Goal: Task Accomplishment & Management: Use online tool/utility

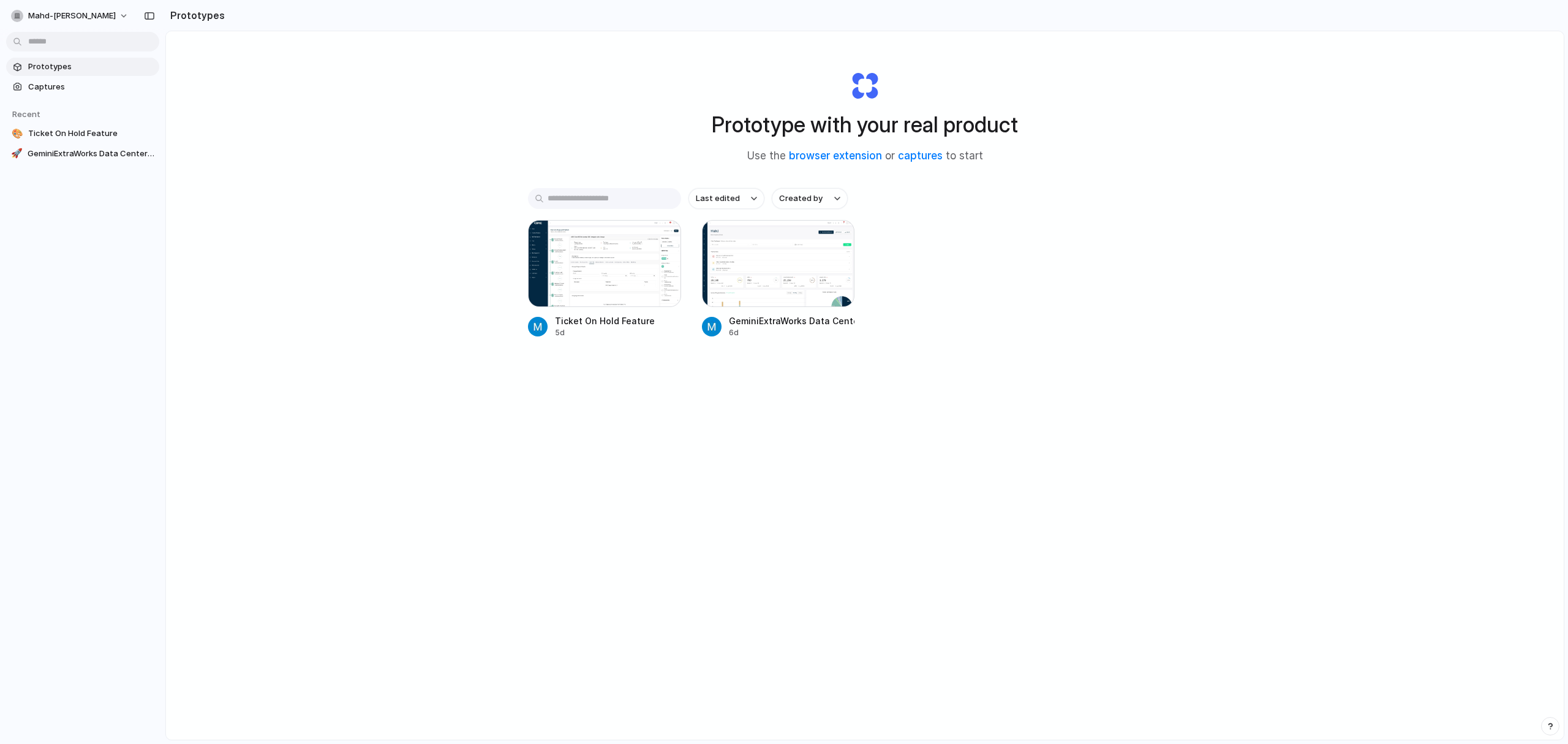
click at [618, 265] on div at bounding box center [605, 263] width 153 height 87
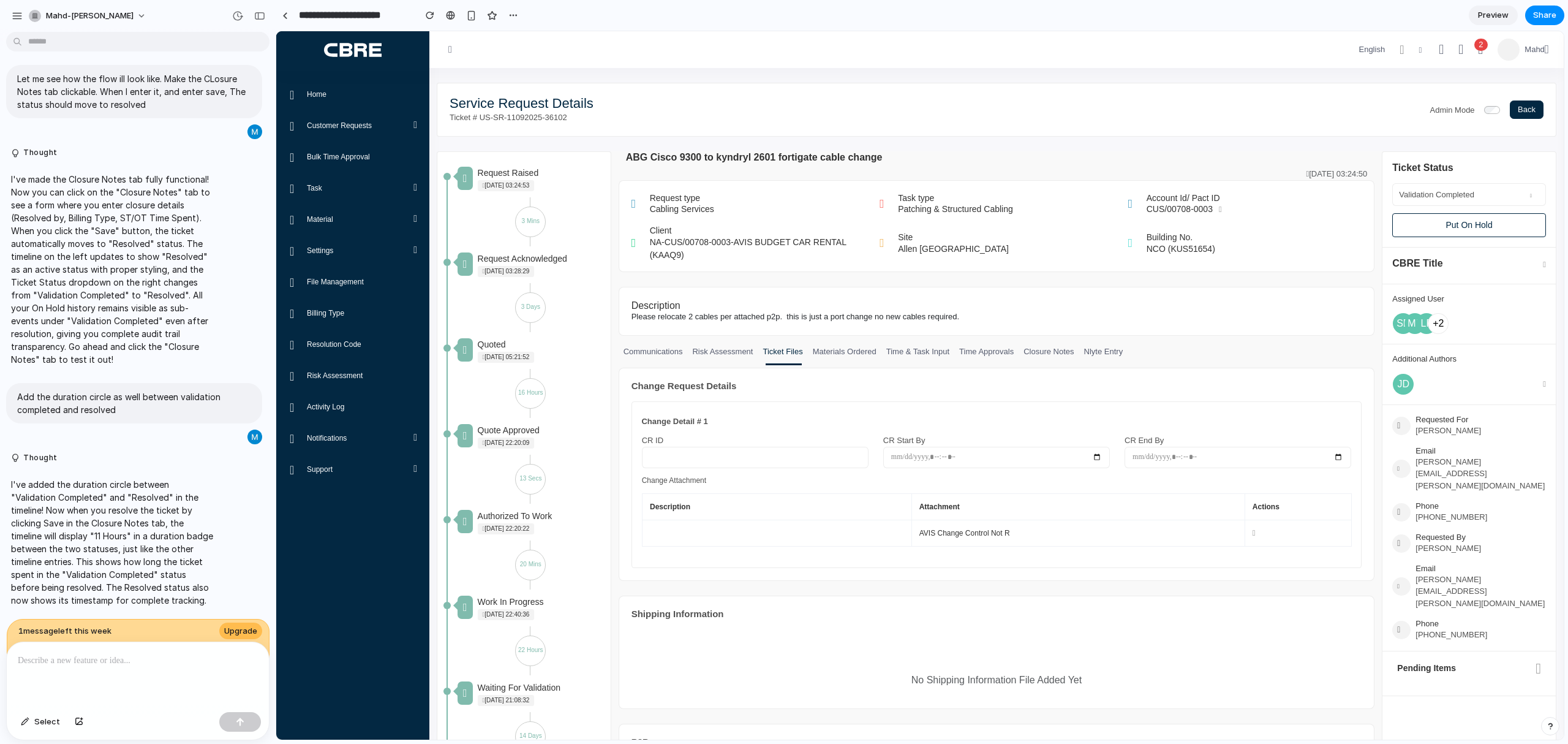
click at [124, 653] on p at bounding box center [138, 660] width 240 height 15
click at [1449, 224] on button "Put On Hold" at bounding box center [1469, 225] width 154 height 24
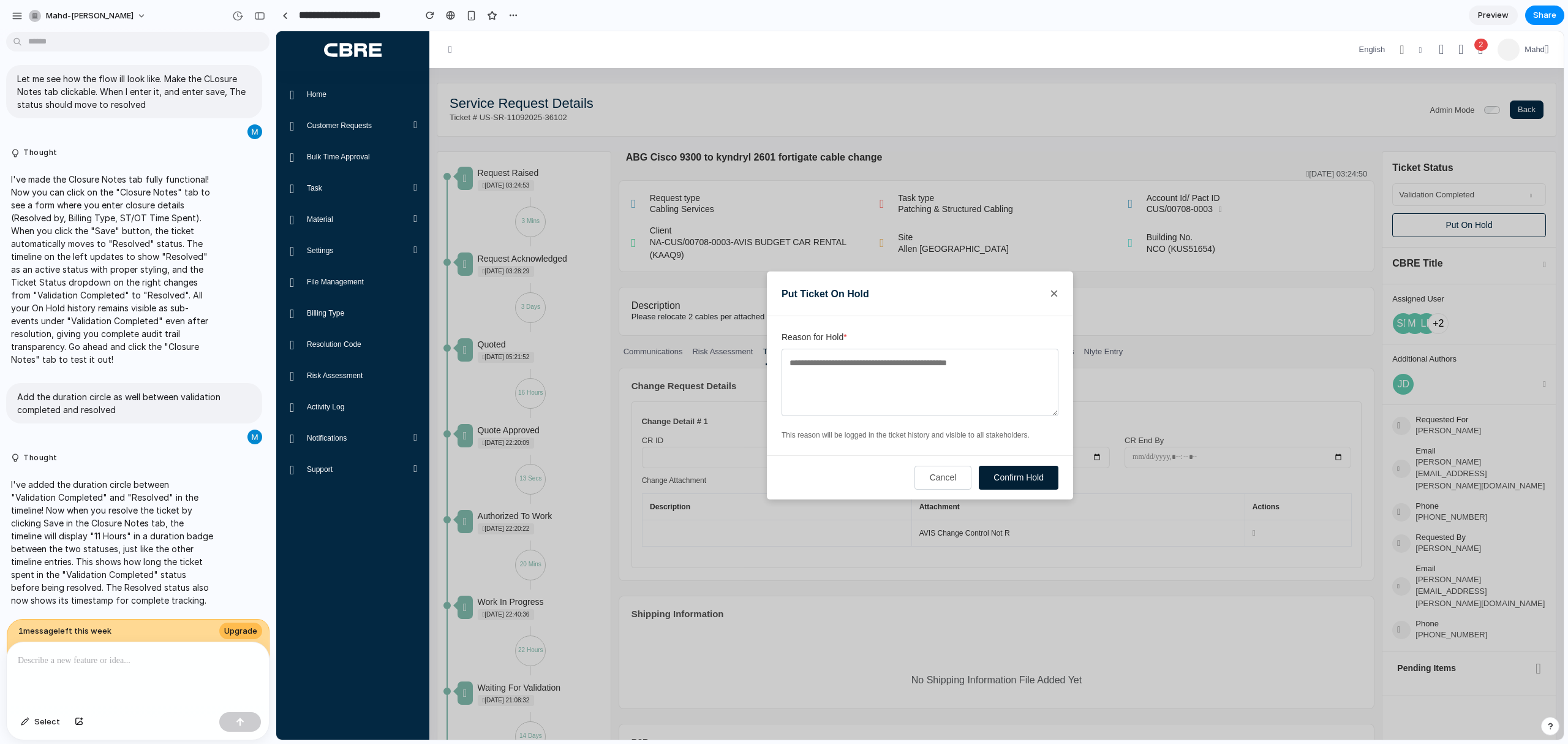
click at [1018, 481] on button "Confirm Hold" at bounding box center [1019, 477] width 80 height 24
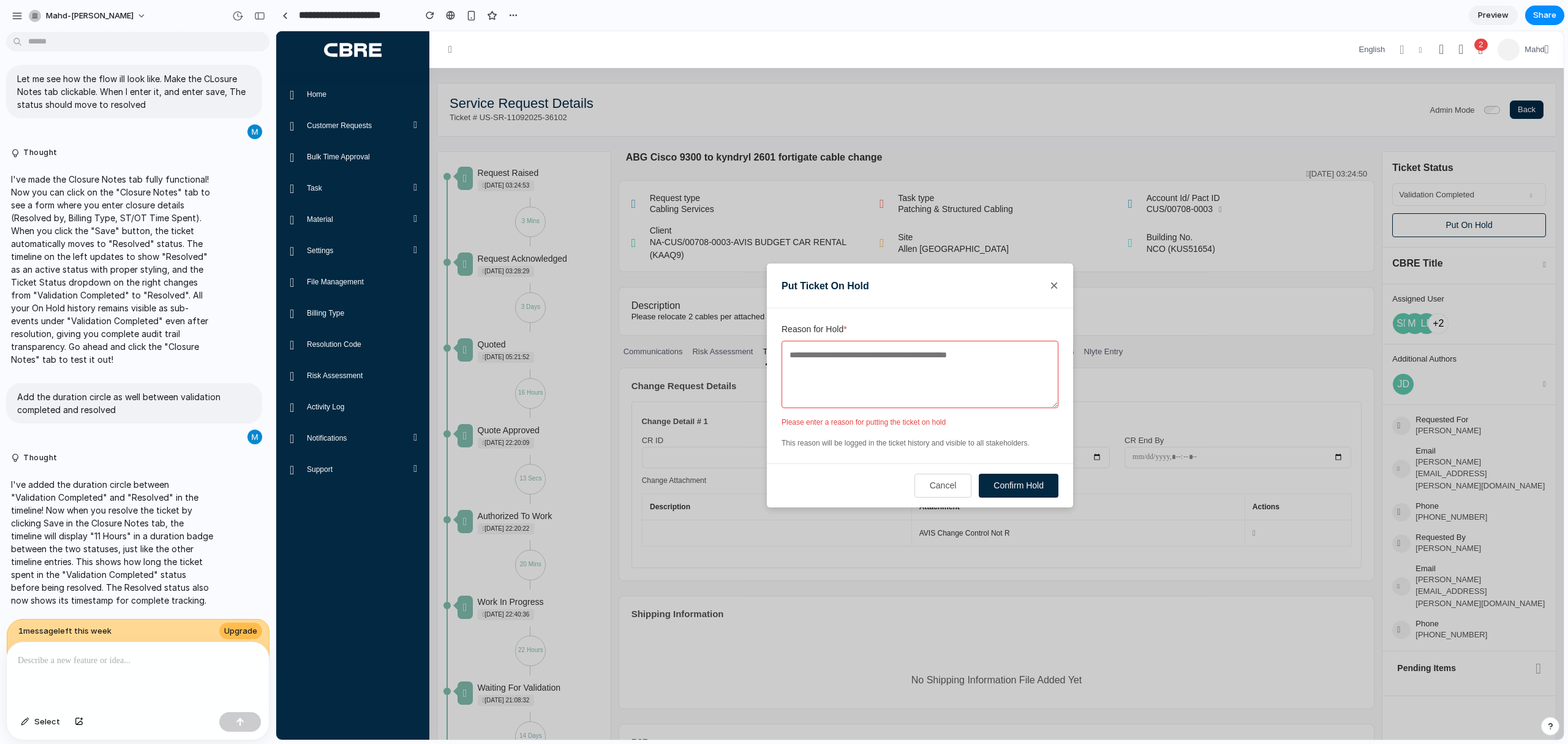
click at [933, 381] on textarea "Reason for Hold *" at bounding box center [920, 375] width 277 height 68
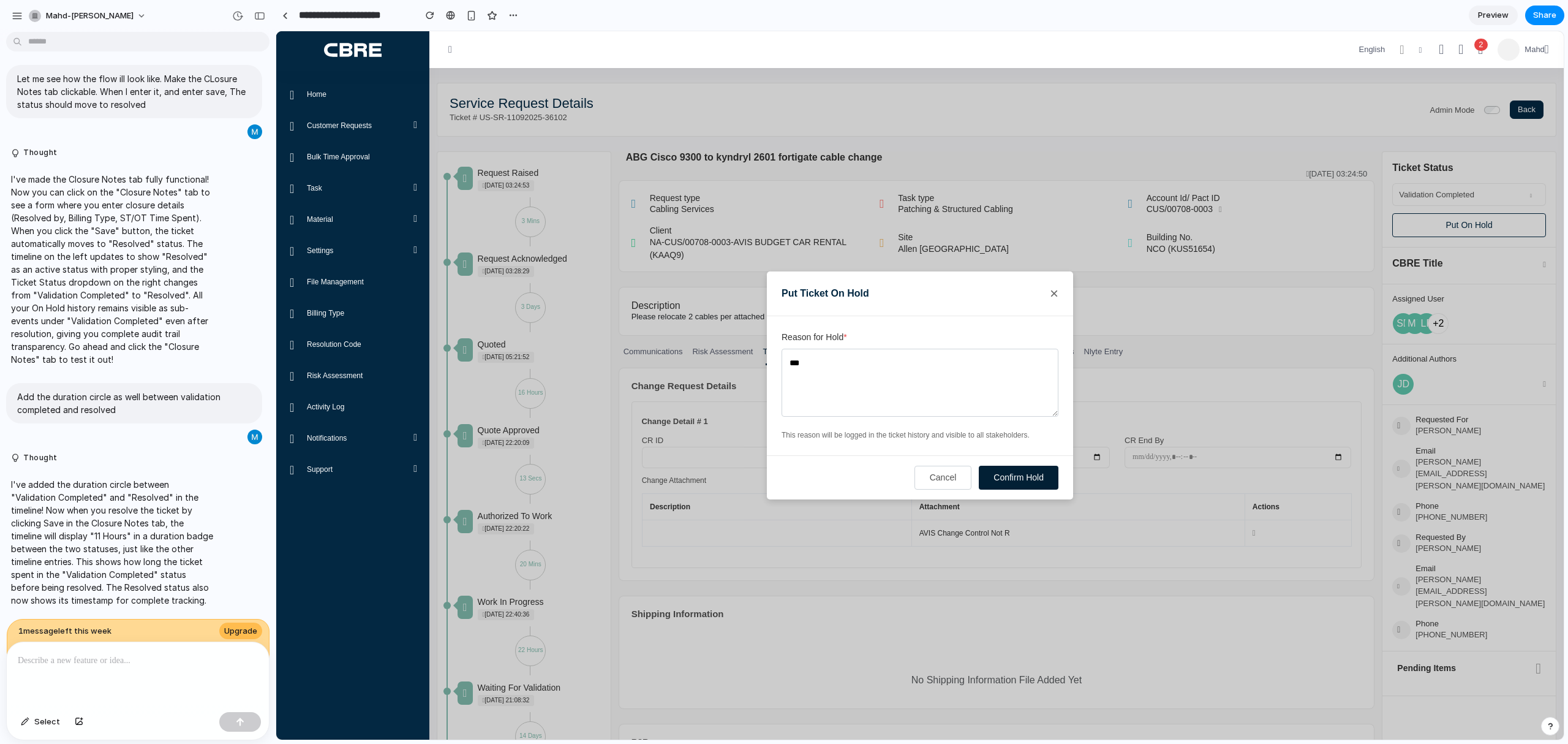
type textarea "***"
click at [1002, 478] on button "Confirm Hold" at bounding box center [1019, 477] width 80 height 24
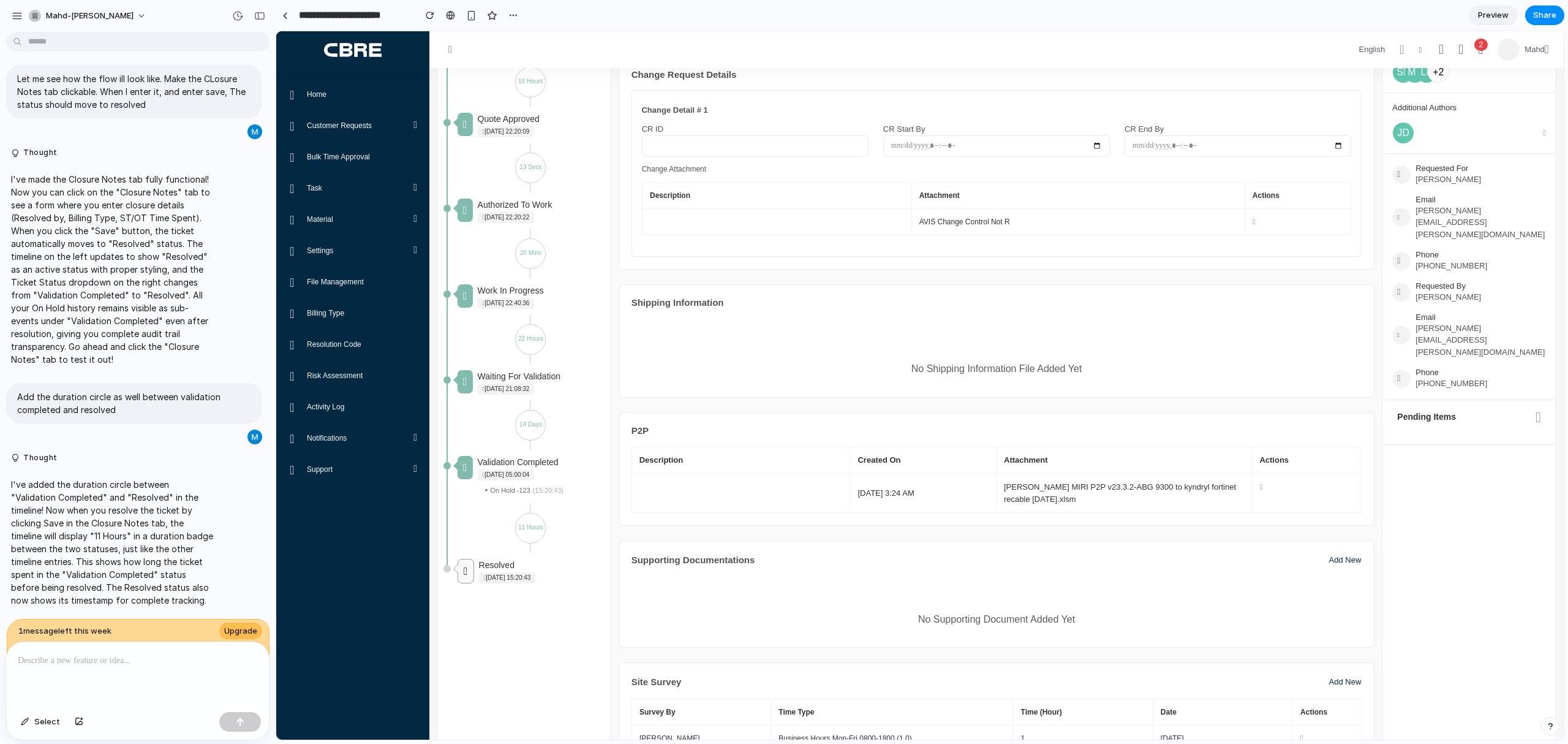
scroll to position [66, 0]
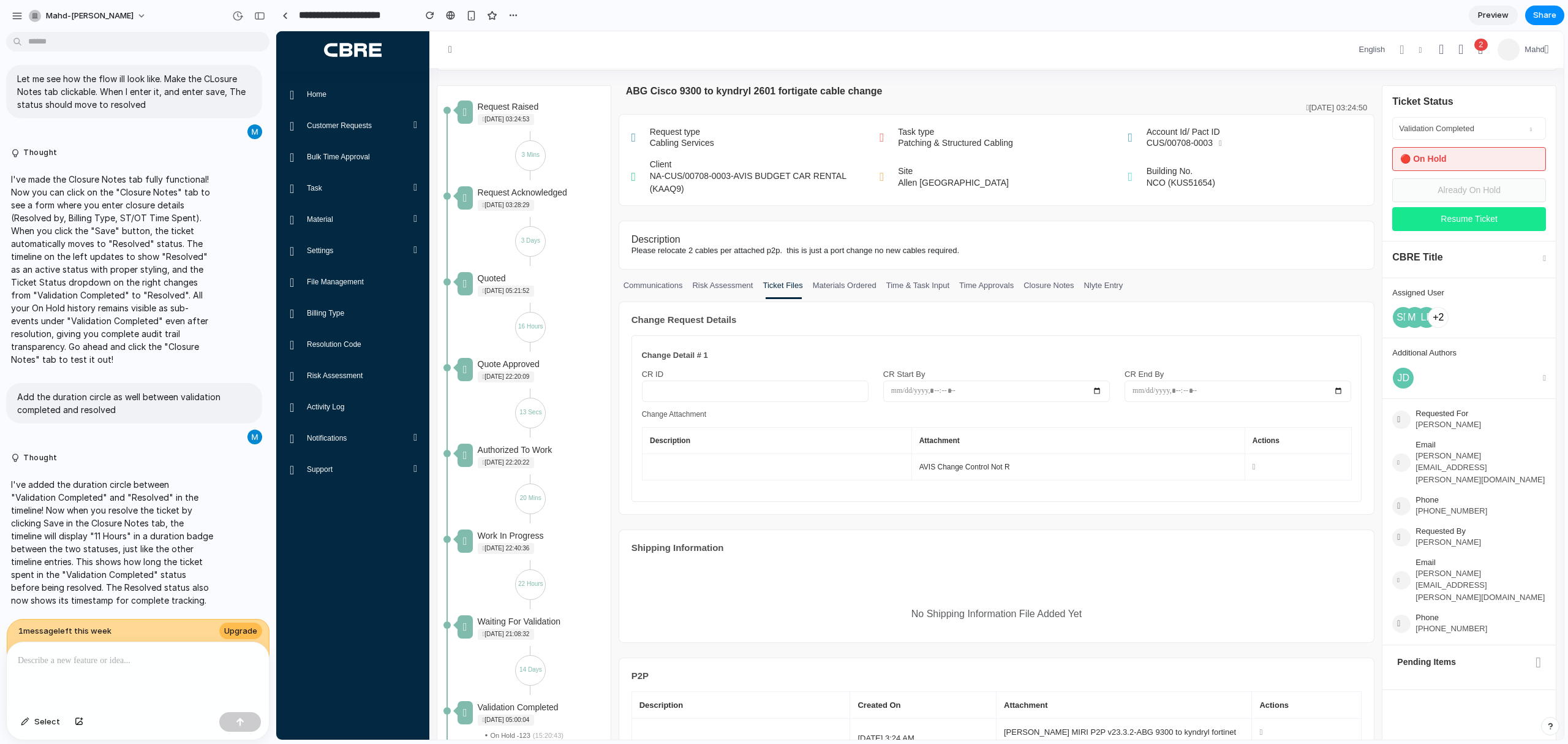
click at [1498, 229] on button "Resume Ticket" at bounding box center [1469, 219] width 154 height 24
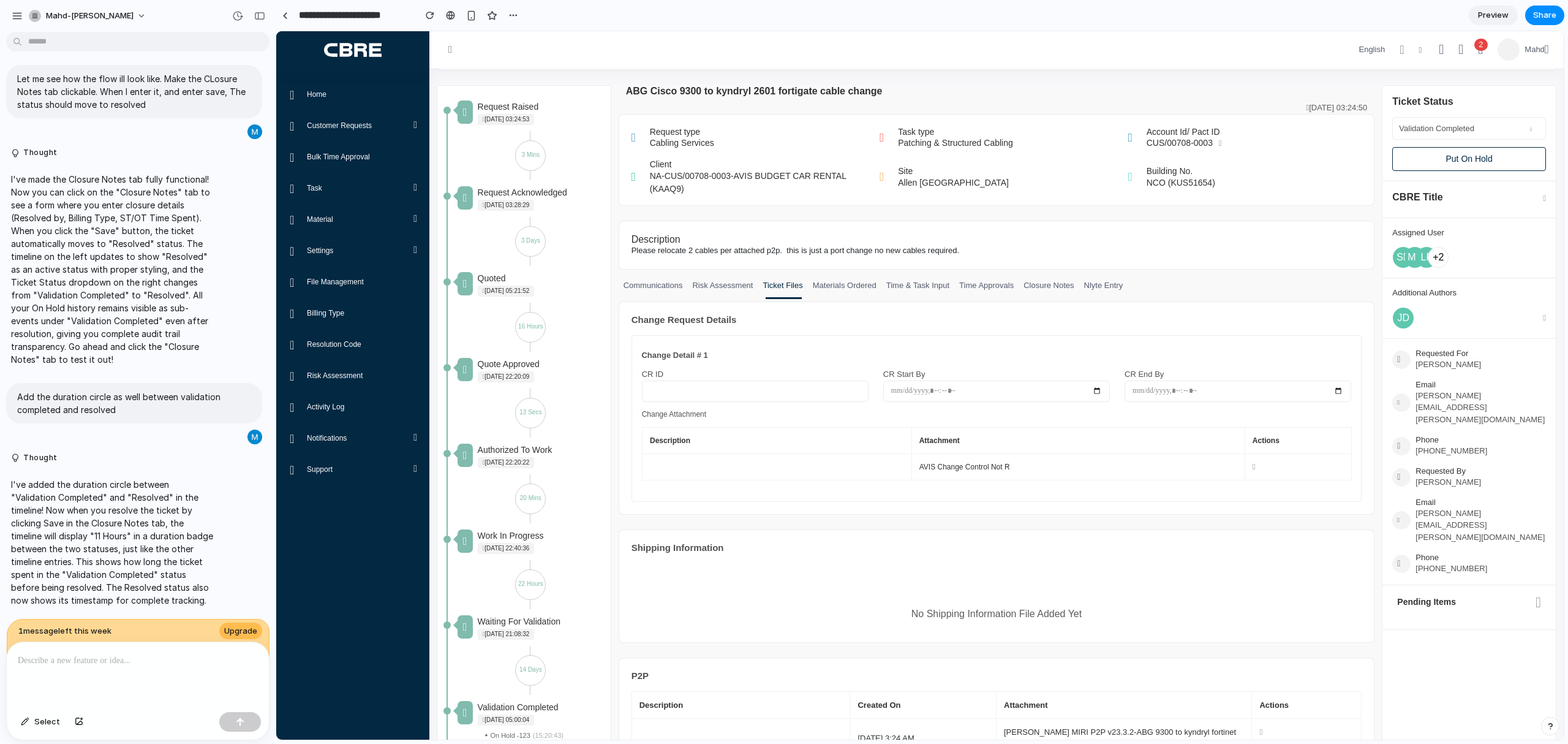
scroll to position [0, 0]
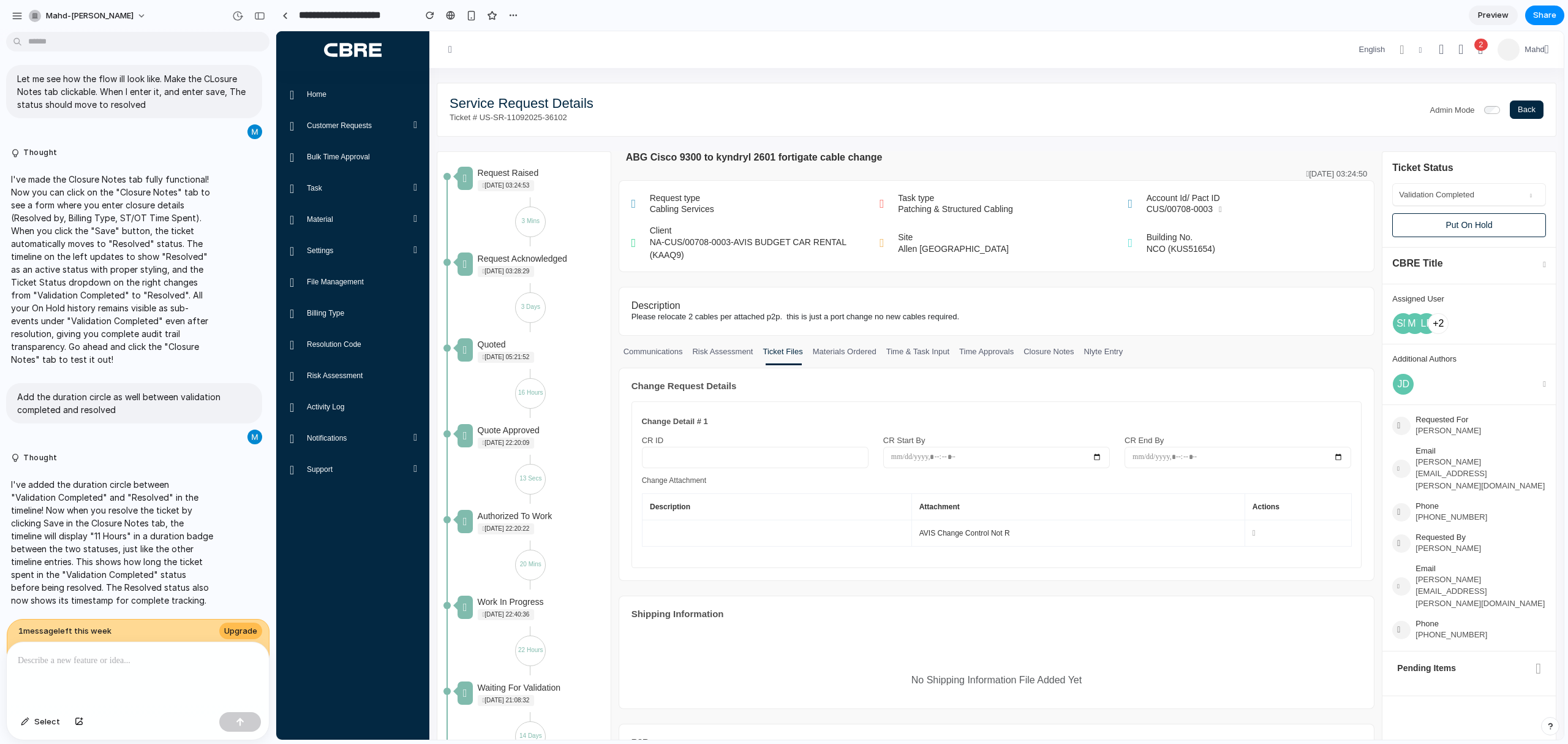
click at [1476, 198] on input "text" at bounding box center [1457, 193] width 116 height 12
click at [1450, 231] on button "Put On Hold" at bounding box center [1469, 225] width 154 height 24
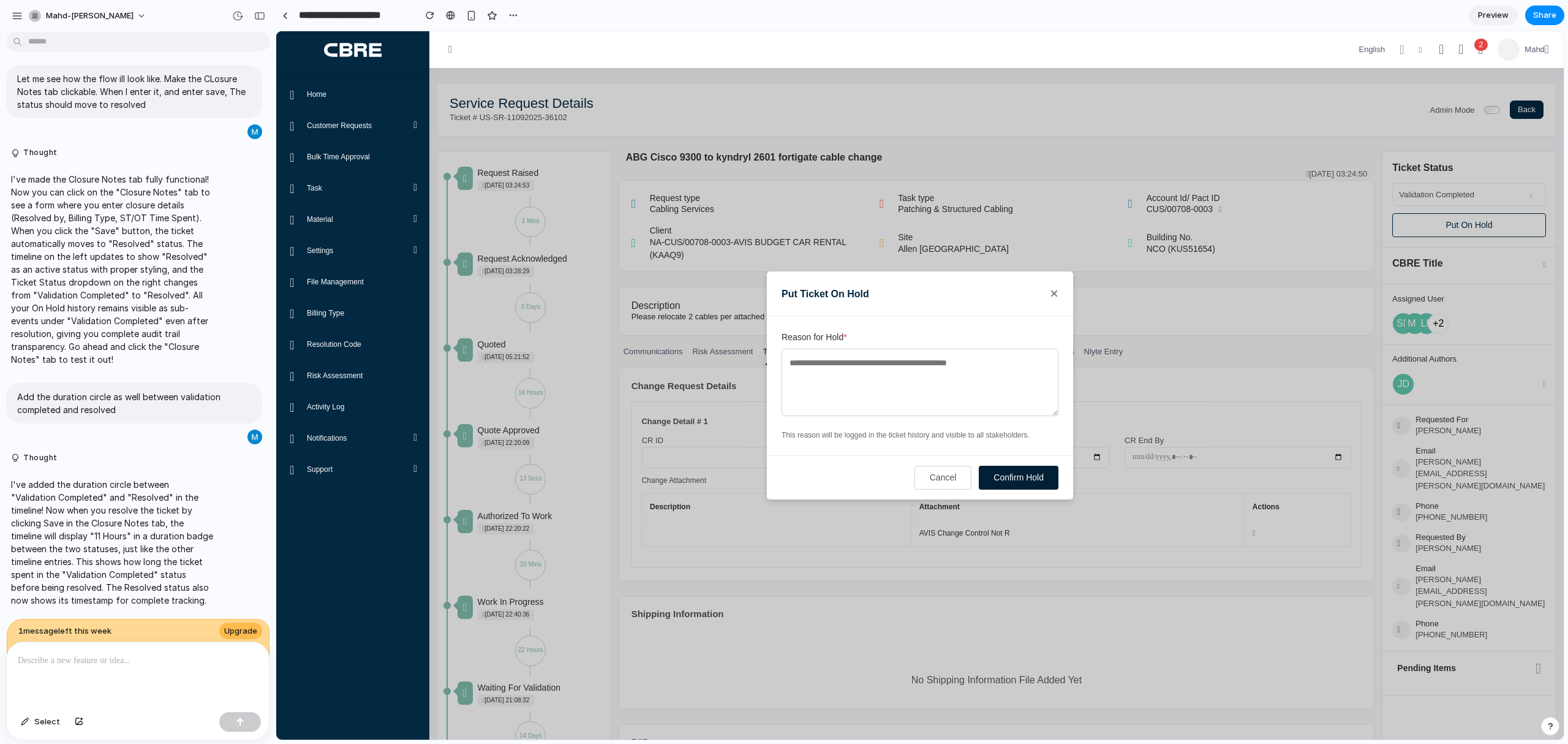
click at [1000, 487] on button "Confirm Hold" at bounding box center [1019, 477] width 80 height 24
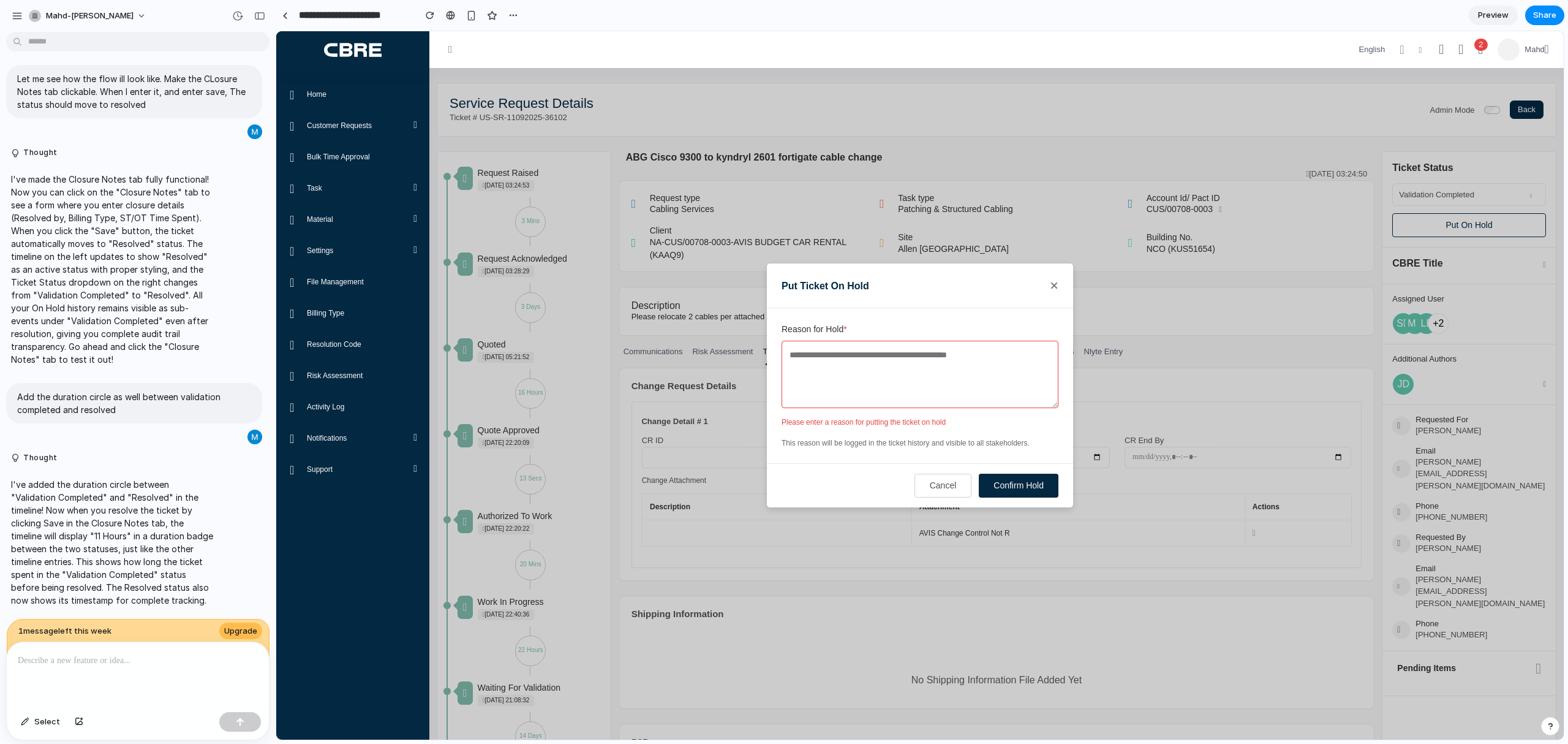
click at [1005, 379] on textarea "Reason for Hold *" at bounding box center [920, 375] width 277 height 68
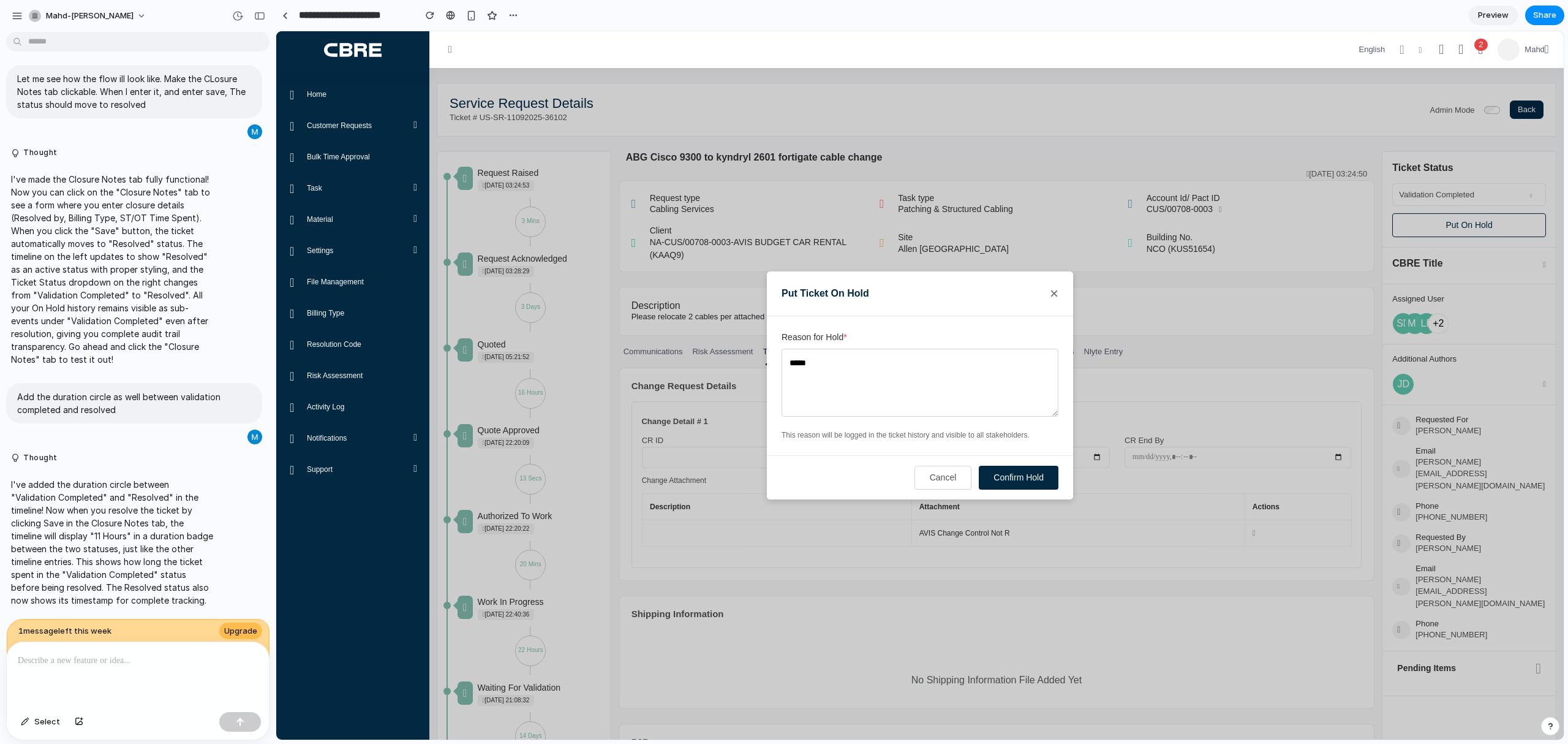
type textarea "*****"
click at [1040, 466] on button "Confirm Hold" at bounding box center [1019, 477] width 80 height 24
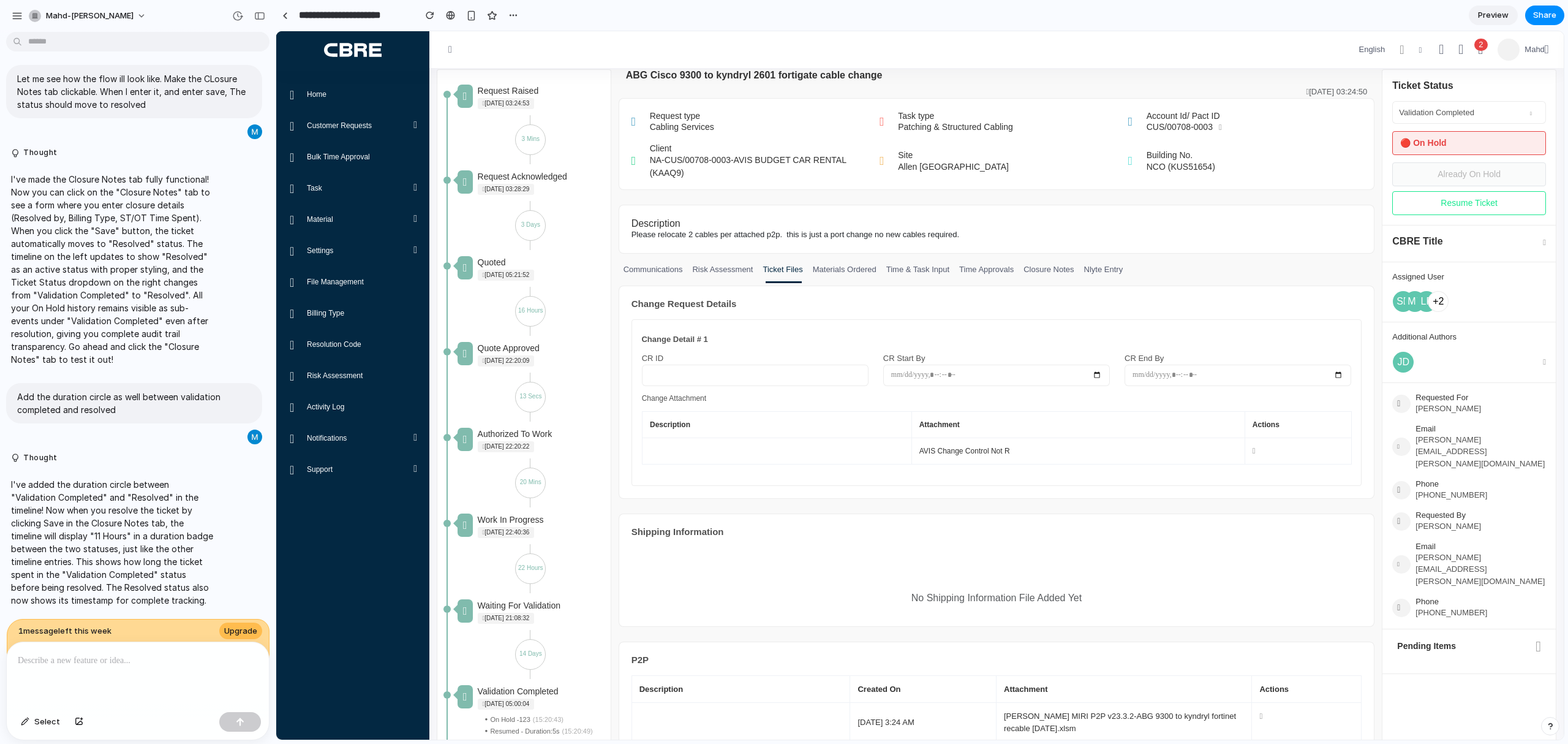
scroll to position [81, 0]
click at [1433, 213] on button "Resume Ticket" at bounding box center [1469, 204] width 154 height 24
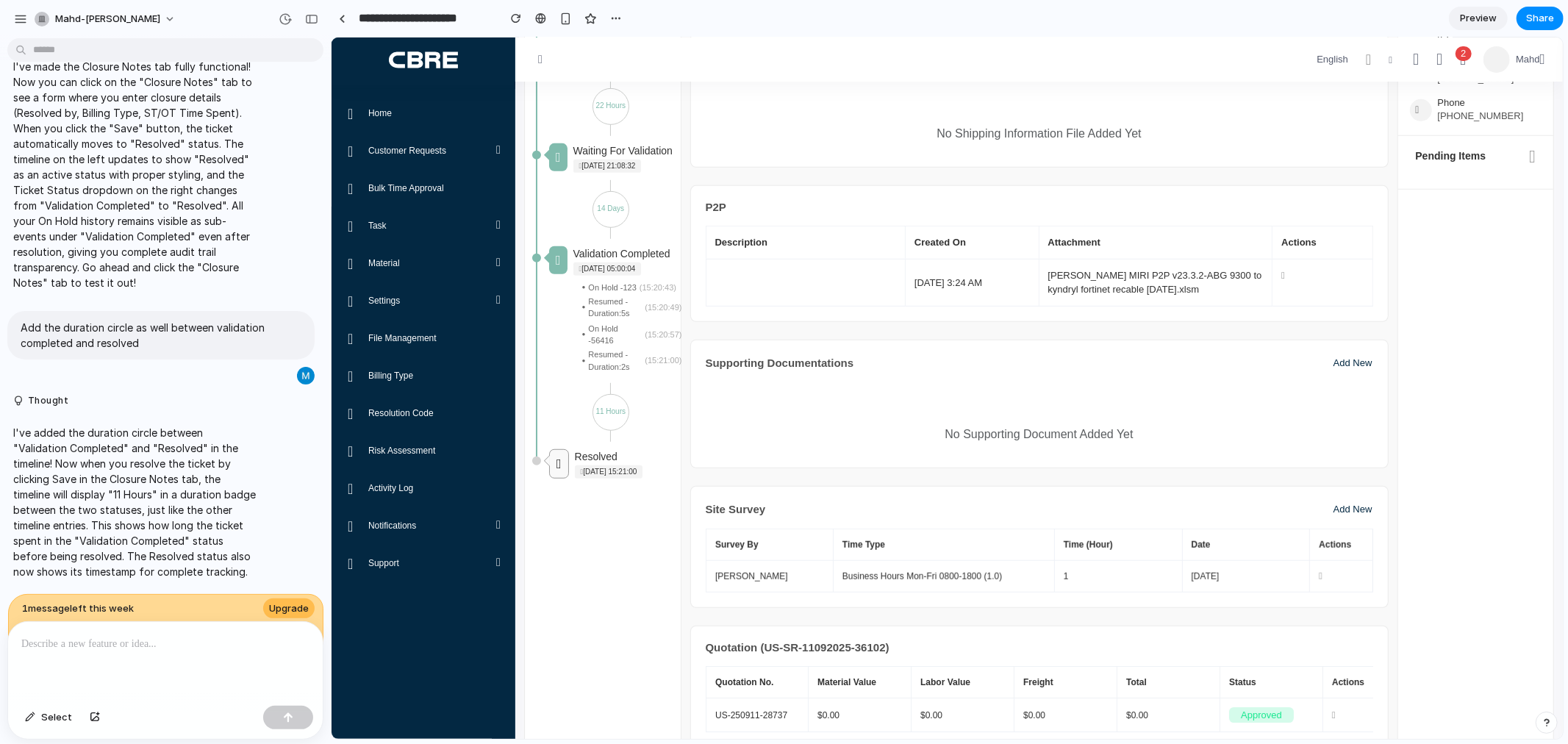
scroll to position [653, 0]
